Goal: Transaction & Acquisition: Subscribe to service/newsletter

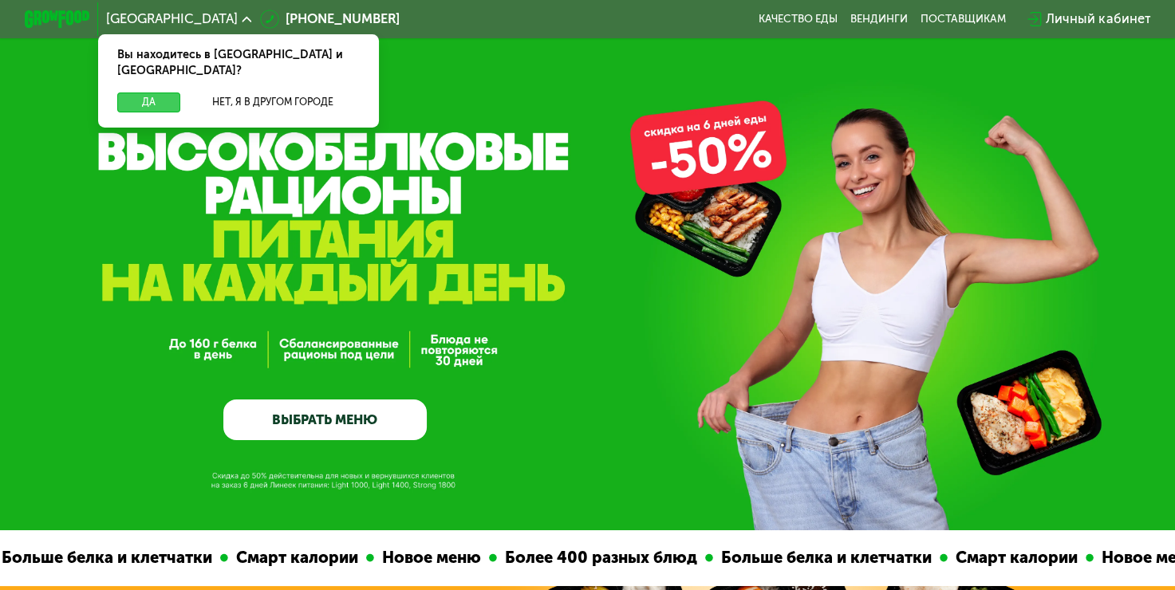
click at [166, 93] on button "Да" at bounding box center [148, 103] width 63 height 20
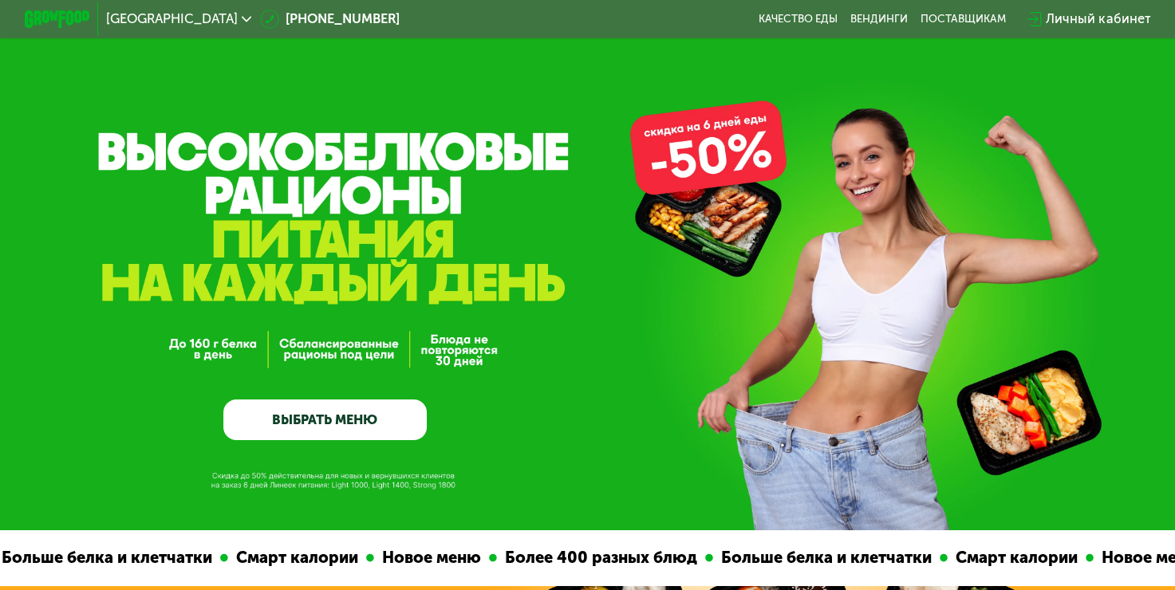
click at [147, 15] on span "[GEOGRAPHIC_DATA]" at bounding box center [172, 19] width 132 height 13
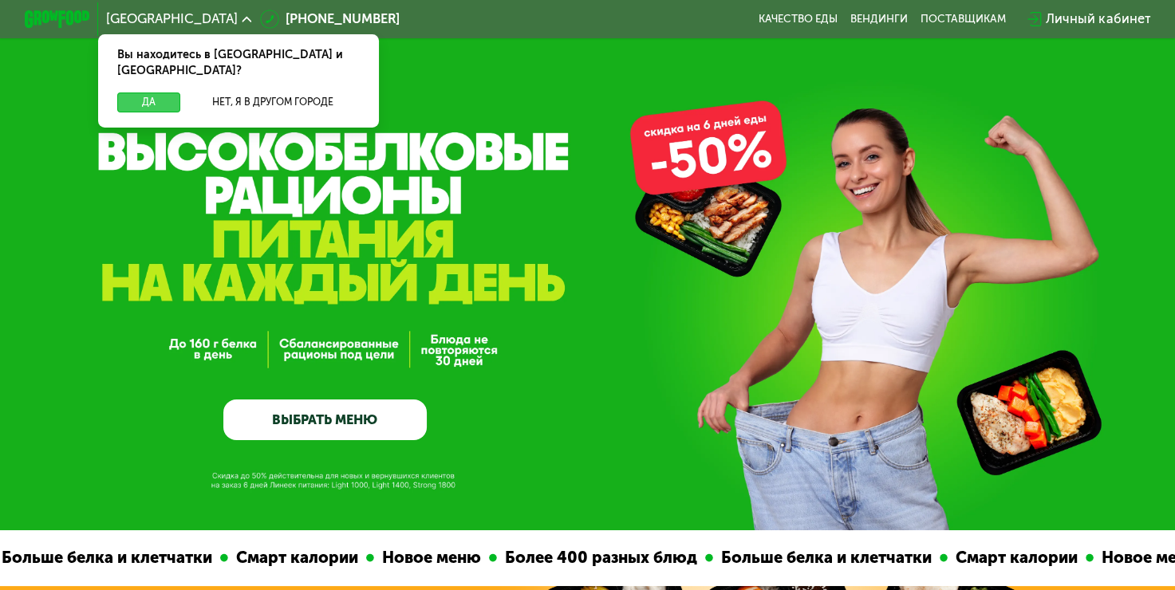
click at [158, 93] on button "Да" at bounding box center [148, 103] width 63 height 20
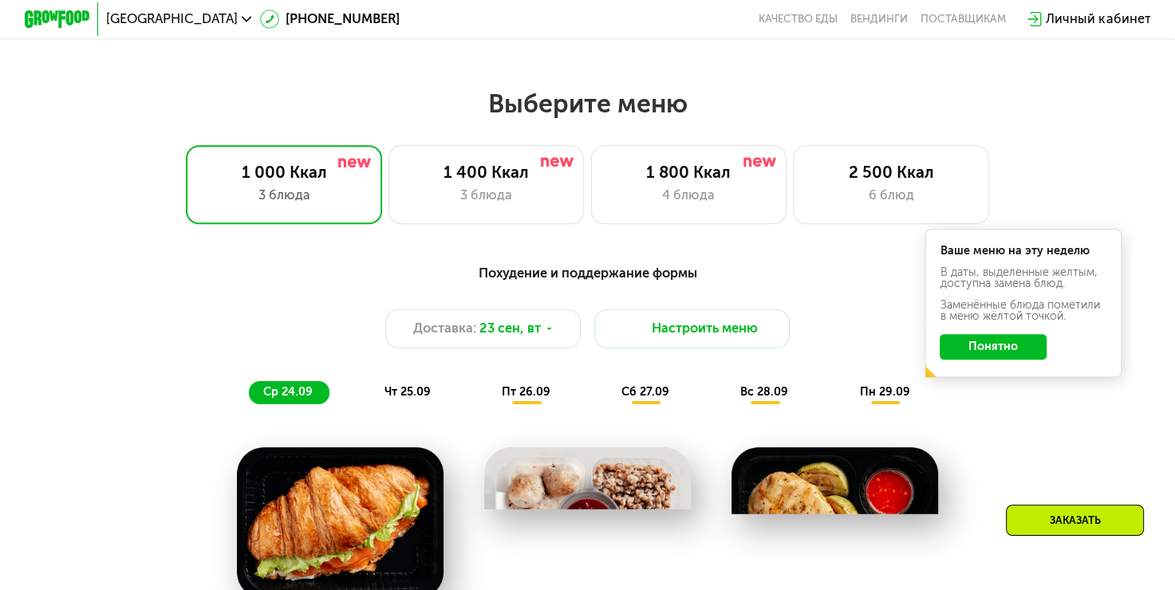
scroll to position [1018, 0]
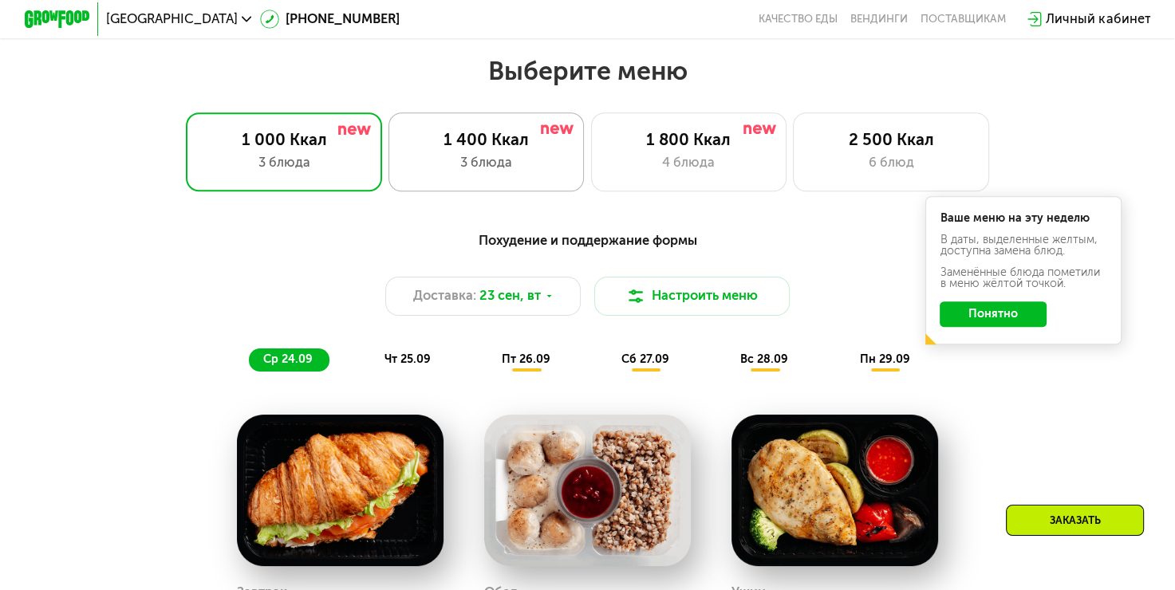
click at [551, 173] on div "3 блюда" at bounding box center [486, 163] width 162 height 20
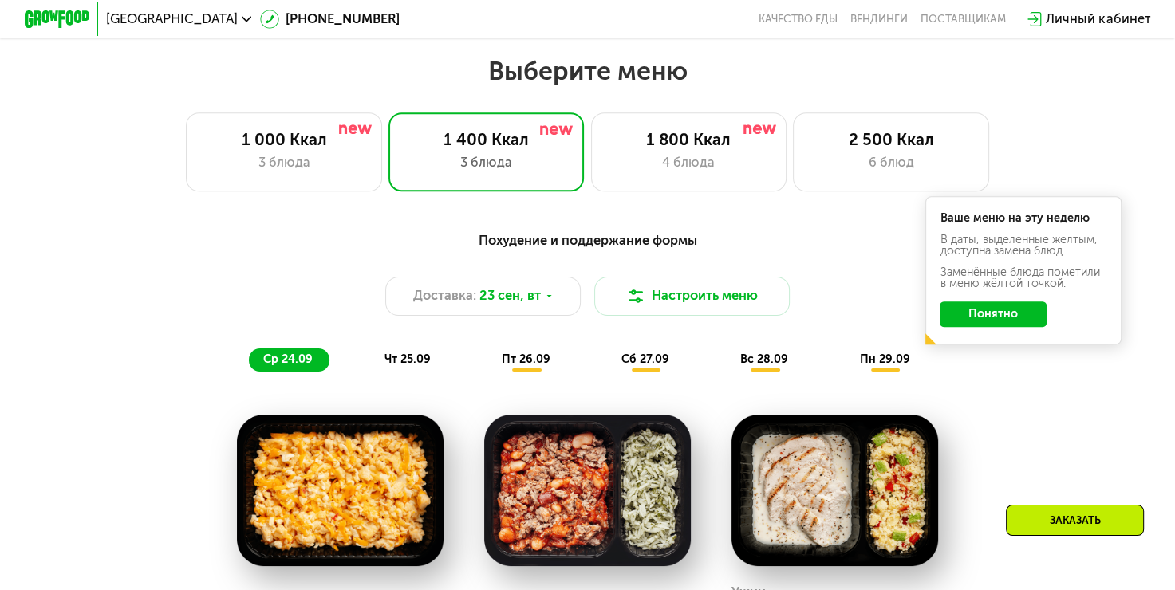
click at [1037, 319] on button "Понятно" at bounding box center [992, 314] width 107 height 26
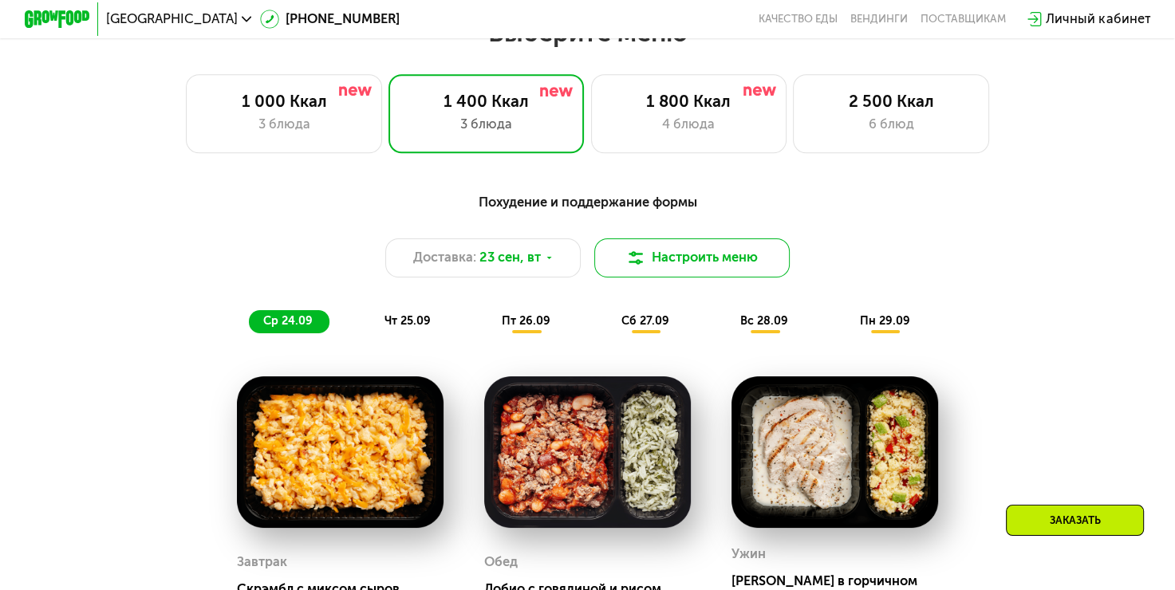
scroll to position [1178, 0]
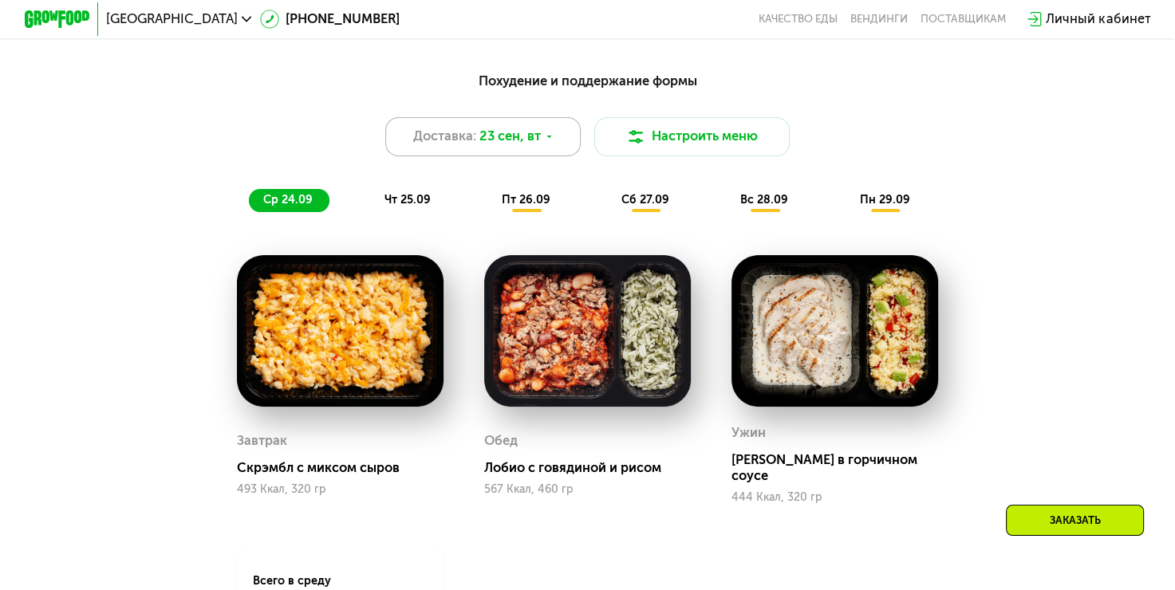
click at [533, 137] on span "23 сен, вт" at bounding box center [509, 137] width 61 height 20
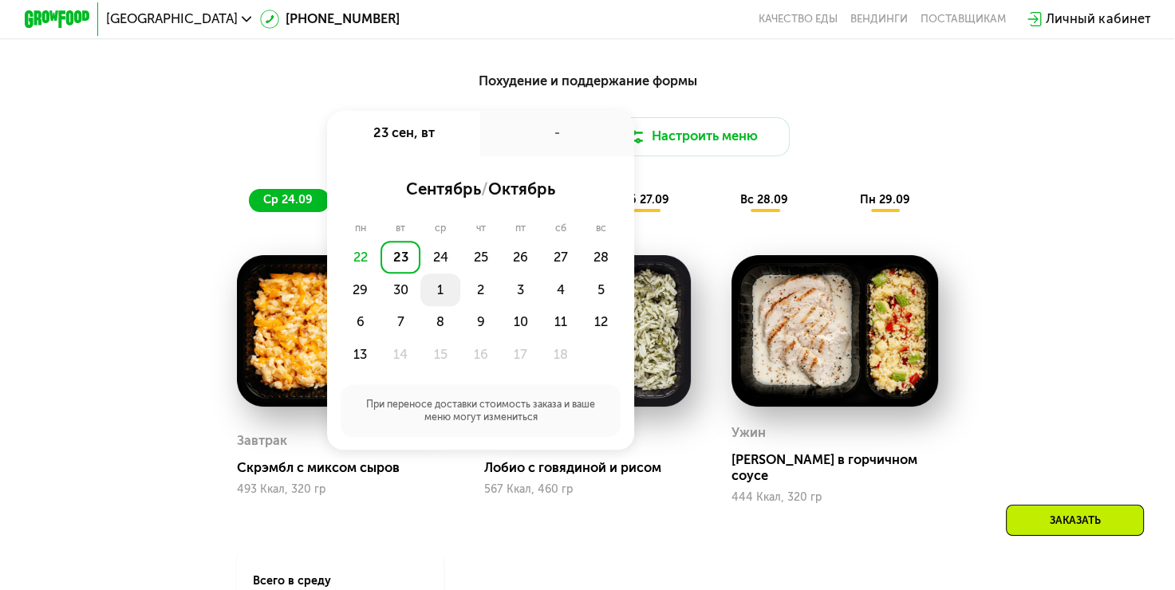
click at [447, 297] on div "1" at bounding box center [440, 290] width 40 height 33
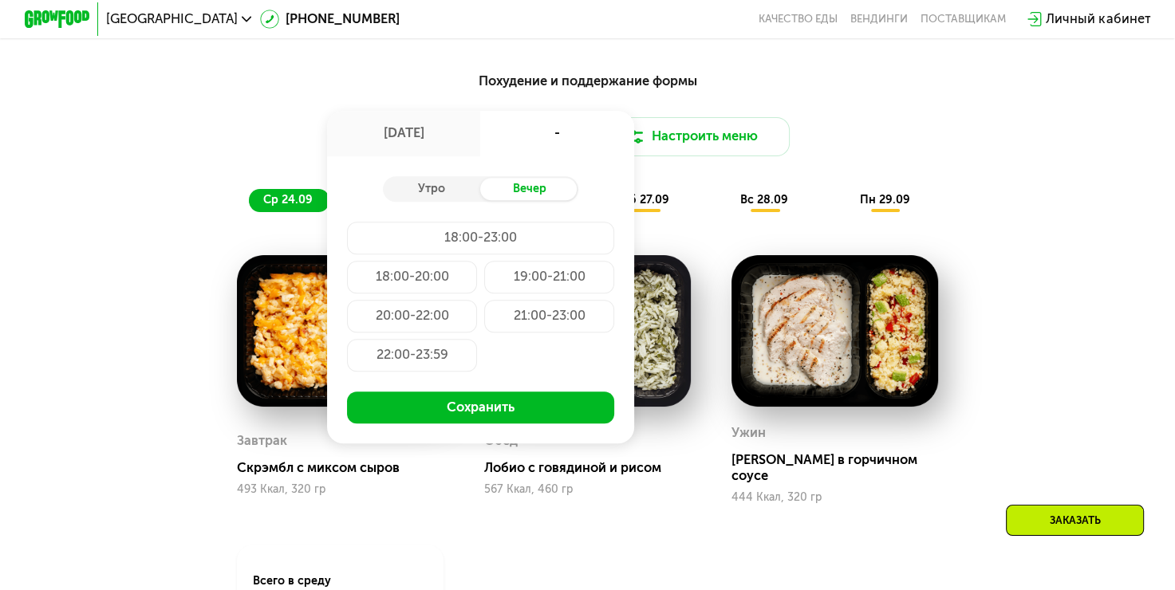
click at [459, 179] on div "Утро Вечер 18:00-23:00 18:00-20:00 19:00-21:00 20:00-22:00 21:00-23:00 22:00-23…" at bounding box center [480, 299] width 307 height 287
click at [453, 192] on div "Утро" at bounding box center [432, 189] width 98 height 23
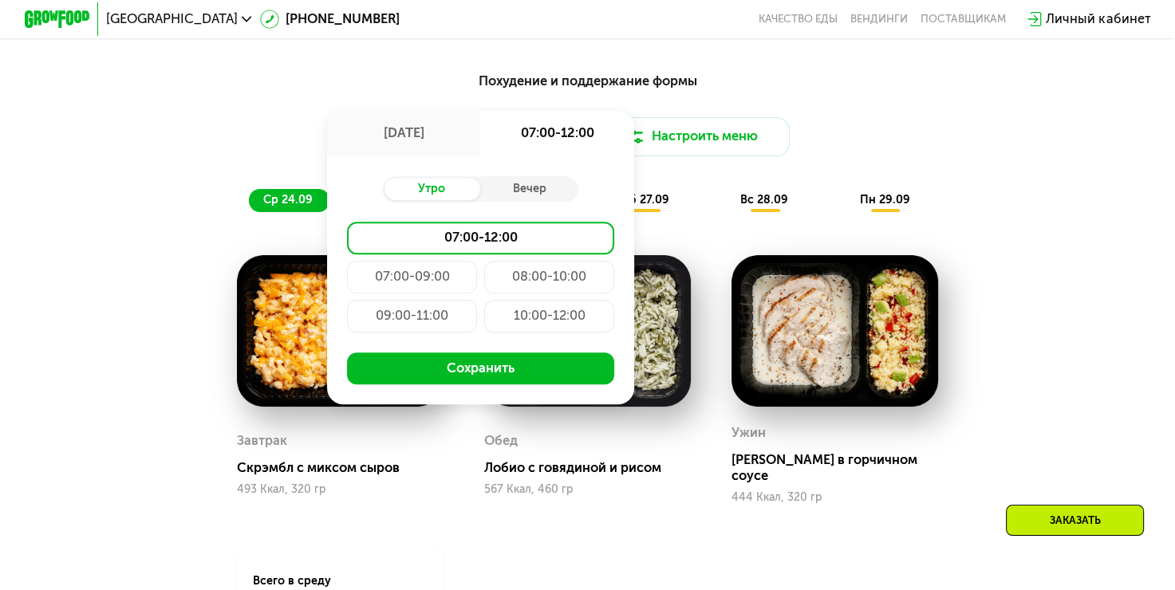
click at [994, 88] on div "Похудение и поддержание формы" at bounding box center [587, 81] width 966 height 21
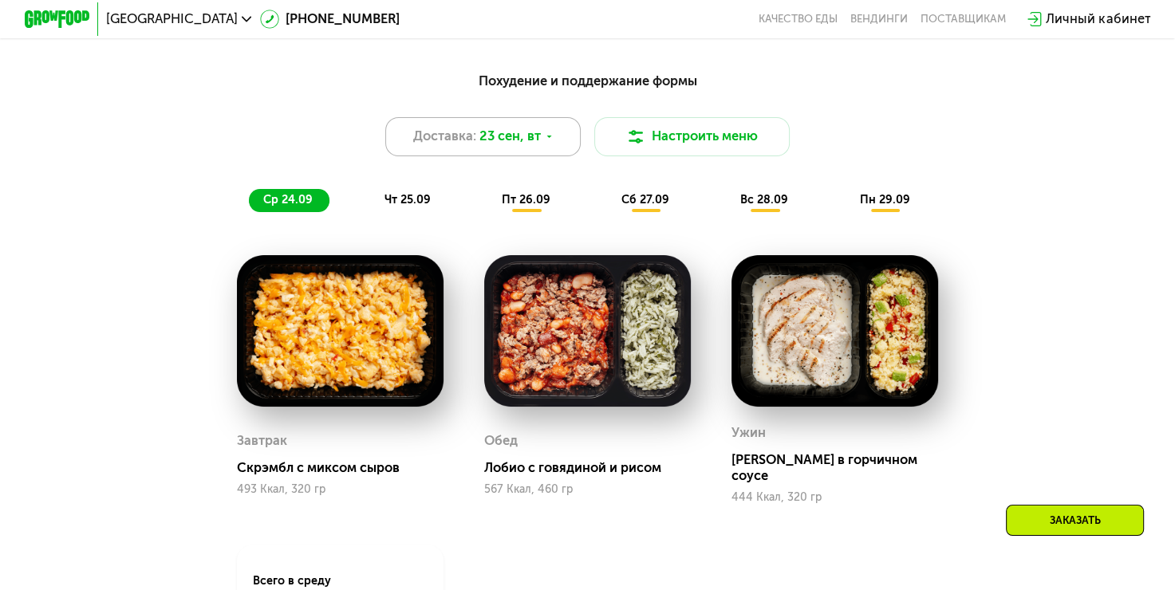
click at [504, 139] on span "23 сен, вт" at bounding box center [509, 137] width 61 height 20
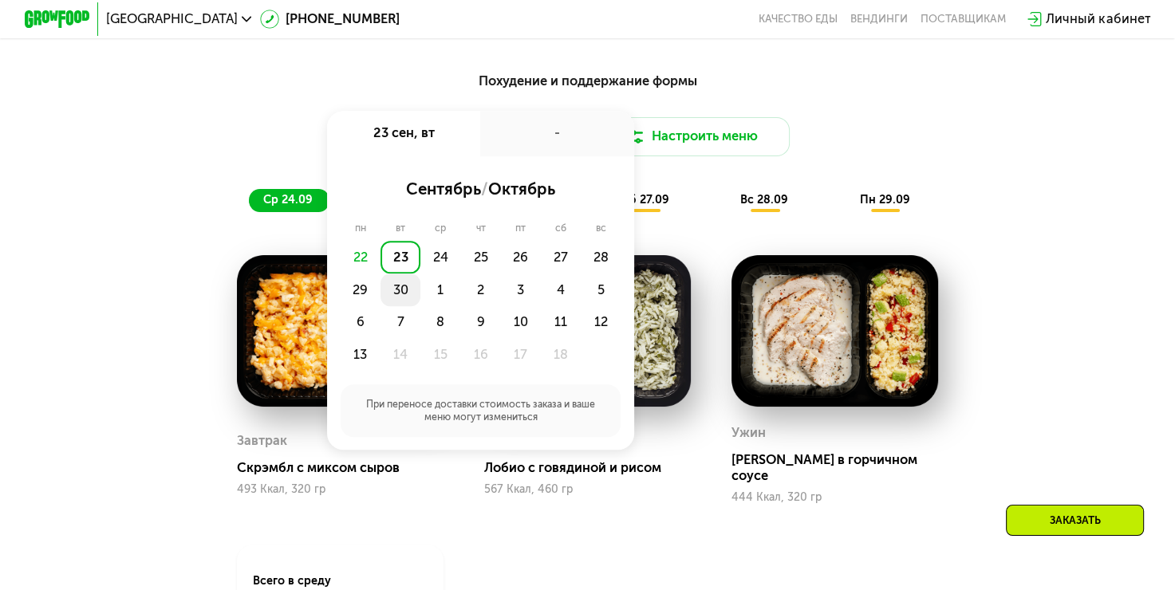
click at [403, 299] on div "30" at bounding box center [400, 290] width 40 height 33
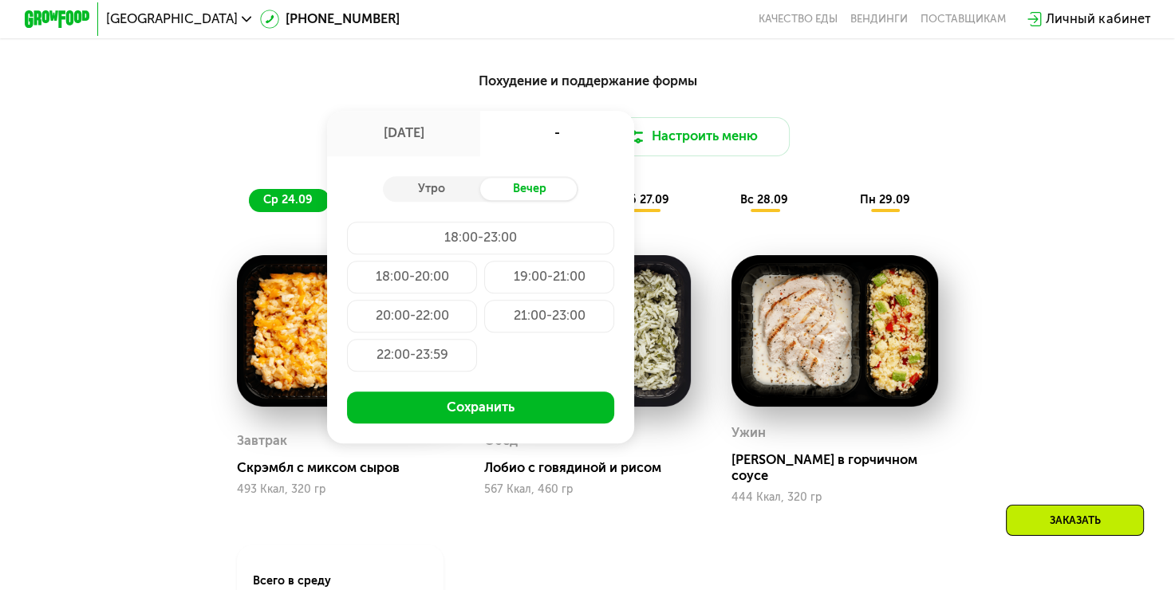
click at [418, 324] on div "20:00-22:00" at bounding box center [412, 316] width 131 height 33
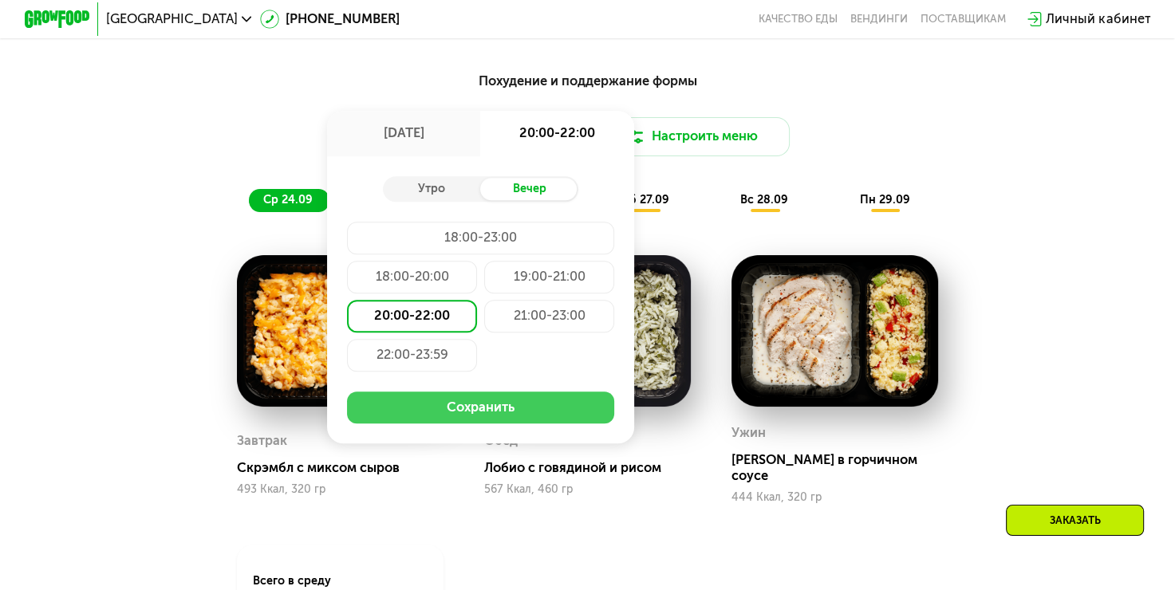
click at [477, 424] on button "Сохранить" at bounding box center [481, 408] width 268 height 33
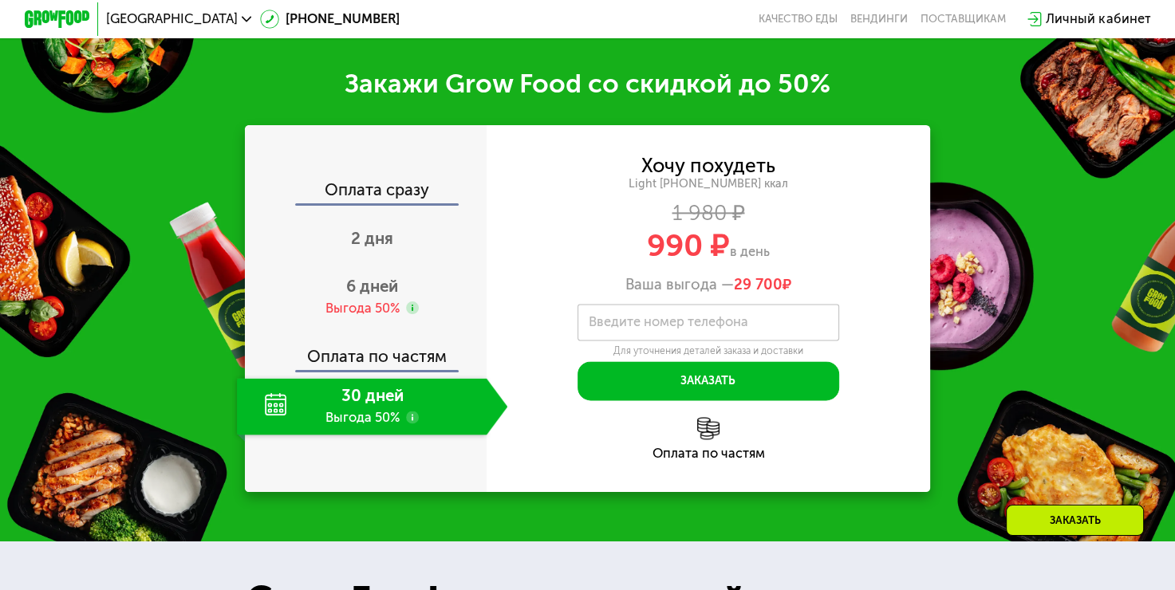
scroll to position [2057, 0]
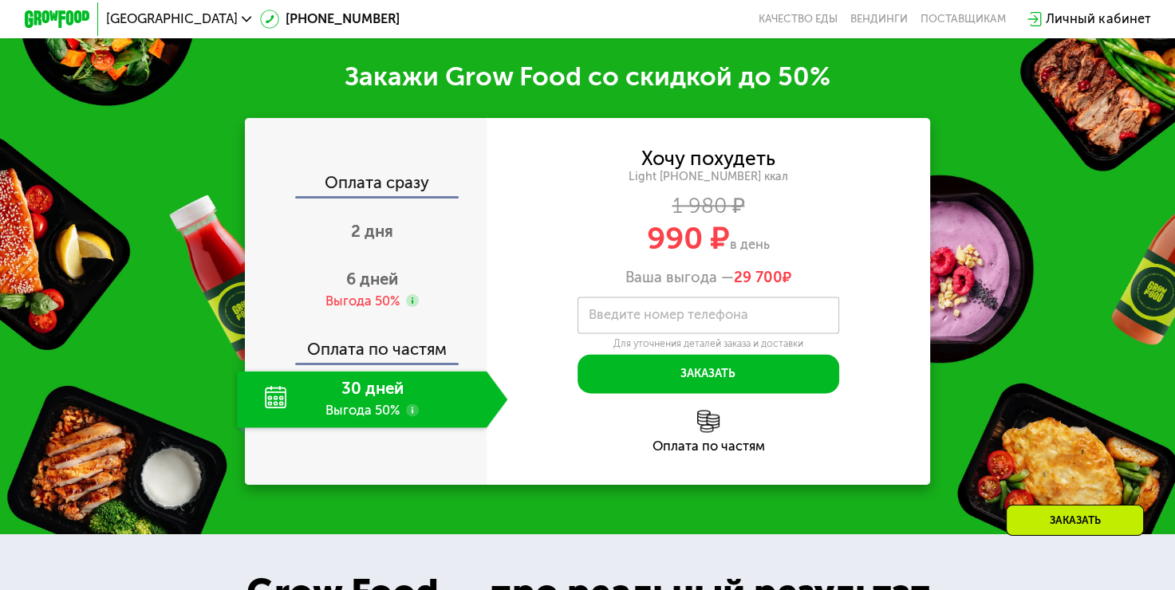
click at [274, 398] on div "30 дней Выгода 50%" at bounding box center [362, 399] width 250 height 57
click at [360, 249] on div "2 дня" at bounding box center [372, 232] width 271 height 57
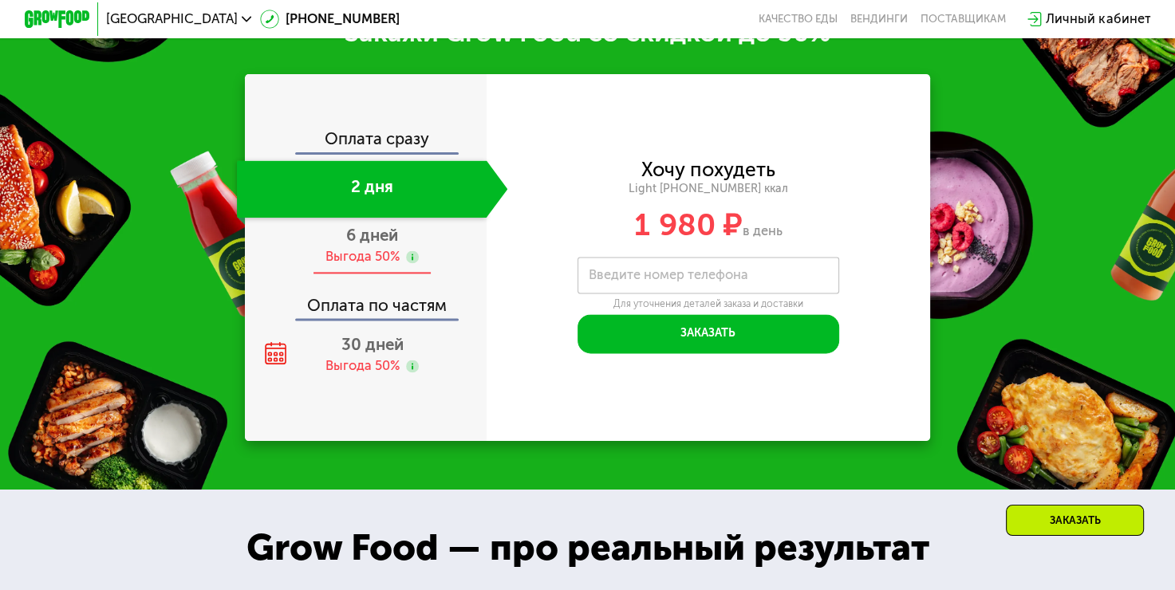
click at [363, 266] on div "Выгода 50%" at bounding box center [362, 257] width 74 height 18
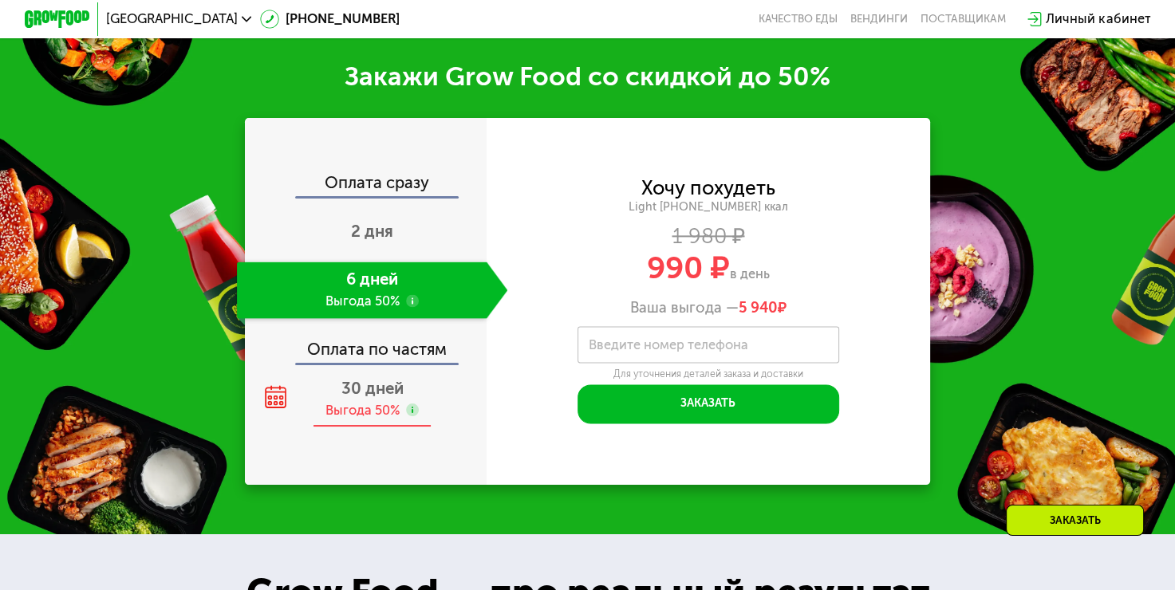
click at [364, 398] on span "30 дней" at bounding box center [372, 388] width 62 height 19
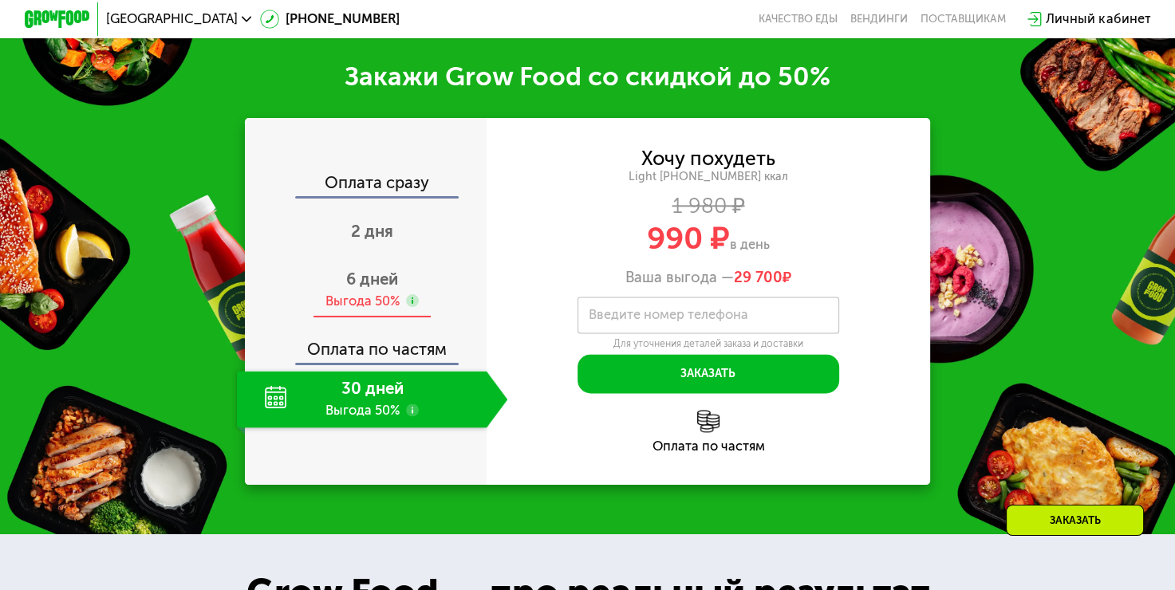
click at [360, 289] on span "6 дней" at bounding box center [372, 279] width 52 height 19
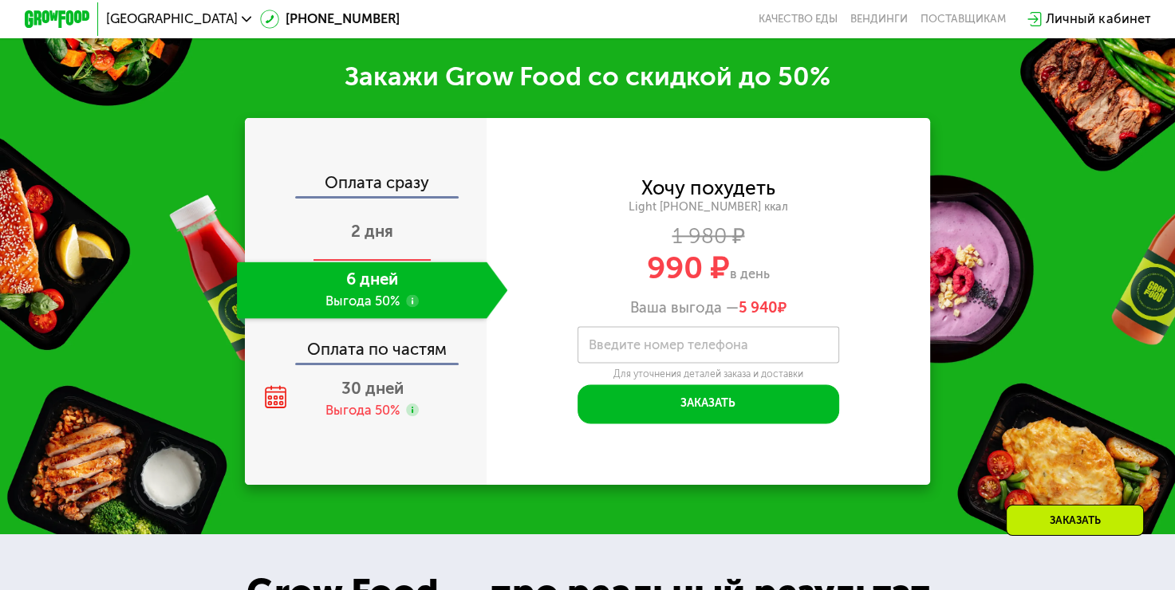
click at [416, 230] on div "2 дня" at bounding box center [372, 232] width 271 height 57
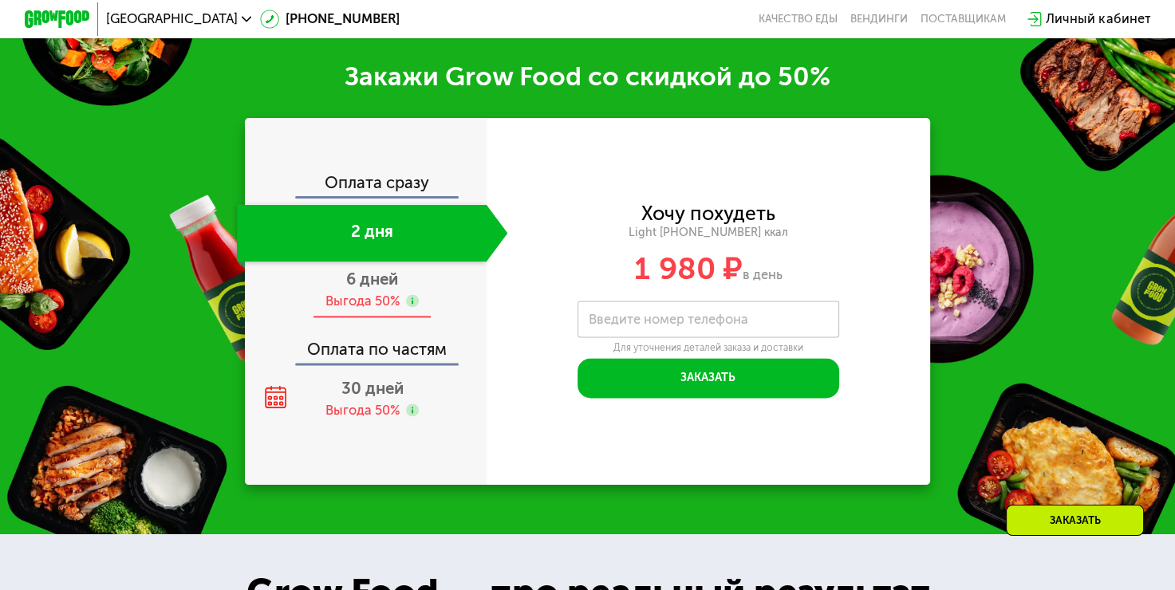
click at [403, 296] on div "6 дней Выгода 50%" at bounding box center [372, 290] width 271 height 57
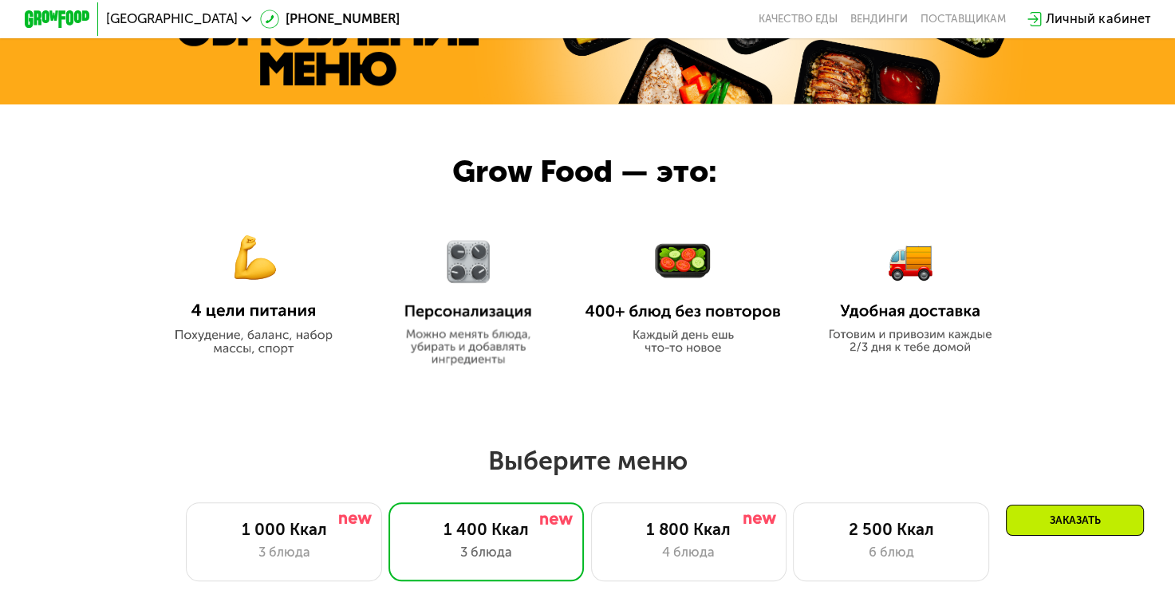
scroll to position [785, 0]
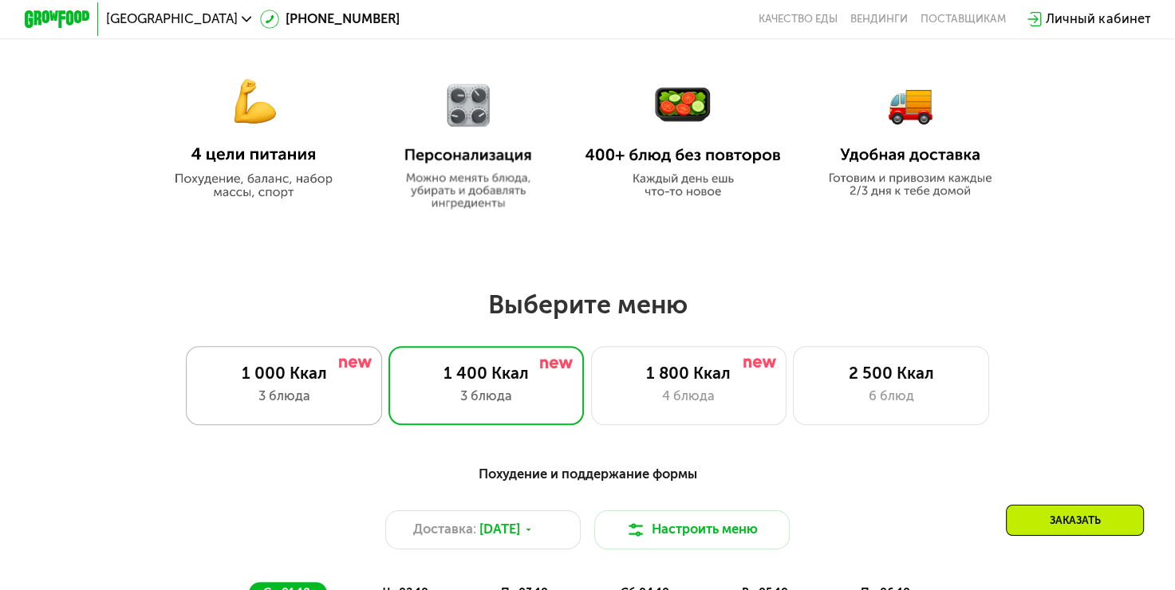
click at [342, 400] on div "3 блюда" at bounding box center [284, 397] width 162 height 20
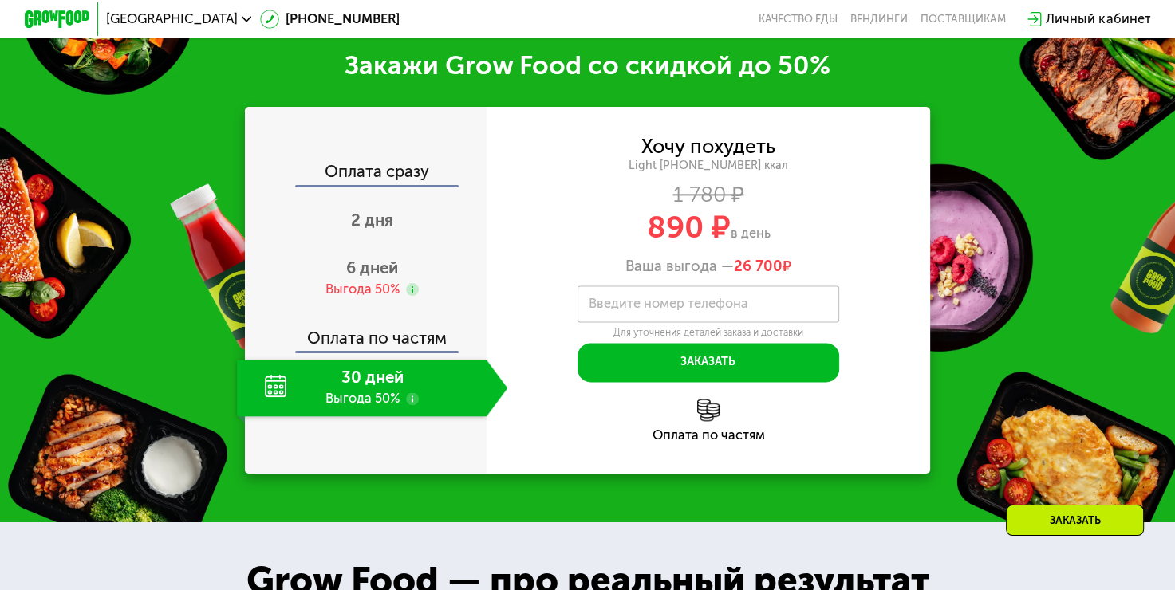
scroll to position [2010, 0]
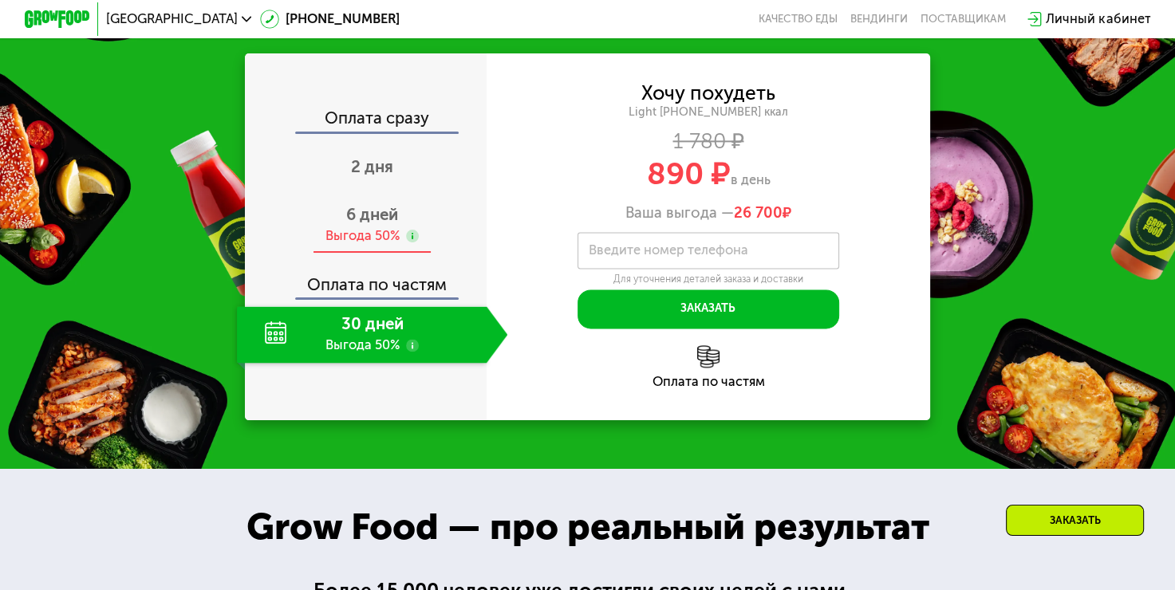
click at [397, 246] on div "Выгода 50%" at bounding box center [372, 236] width 94 height 18
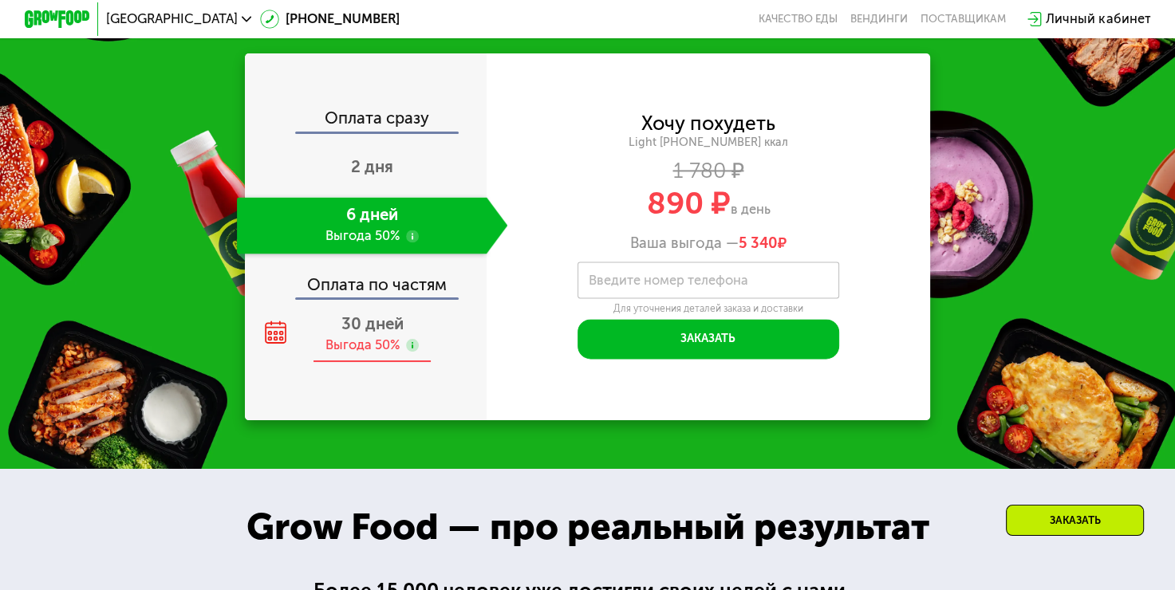
click at [389, 333] on span "30 дней" at bounding box center [372, 323] width 62 height 19
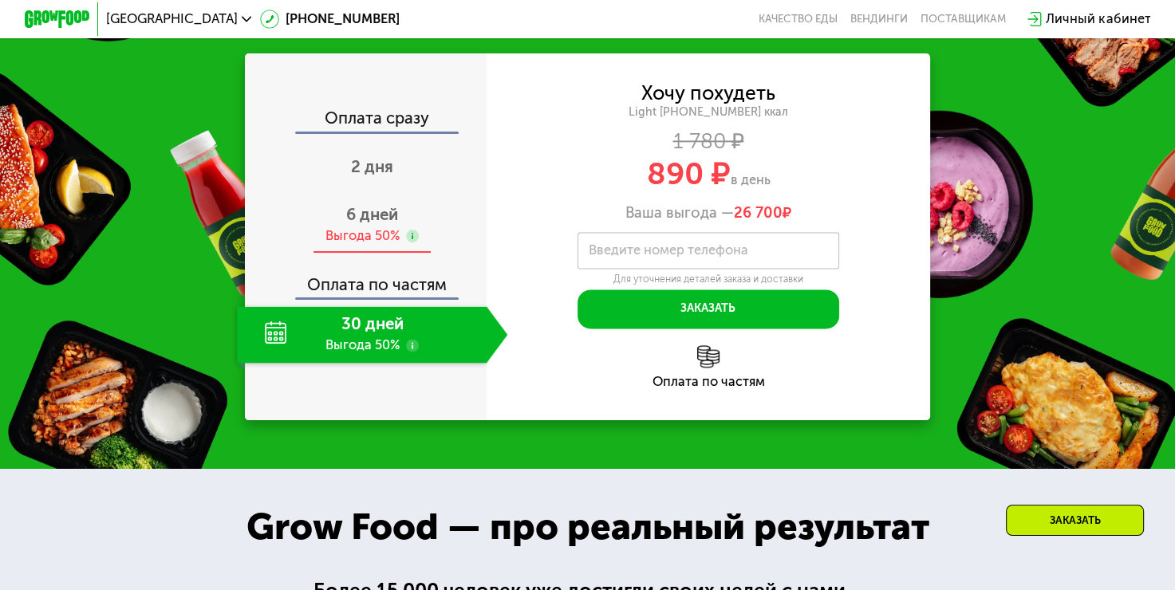
click at [383, 246] on div "Выгода 50%" at bounding box center [362, 236] width 74 height 18
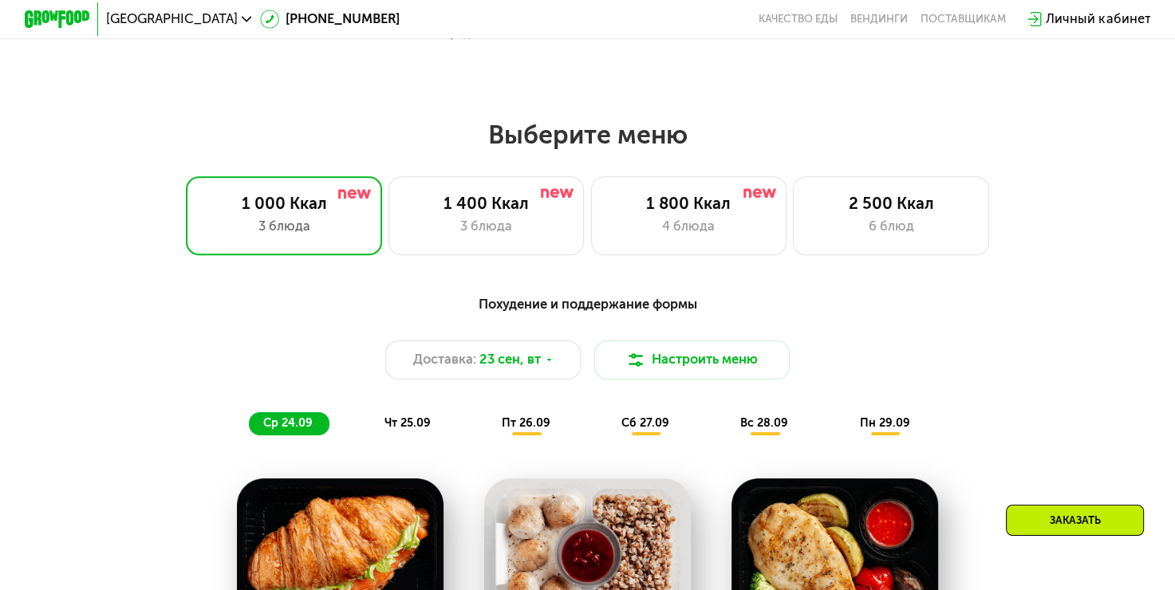
scroll to position [893, 0]
